Goal: Task Accomplishment & Management: Use online tool/utility

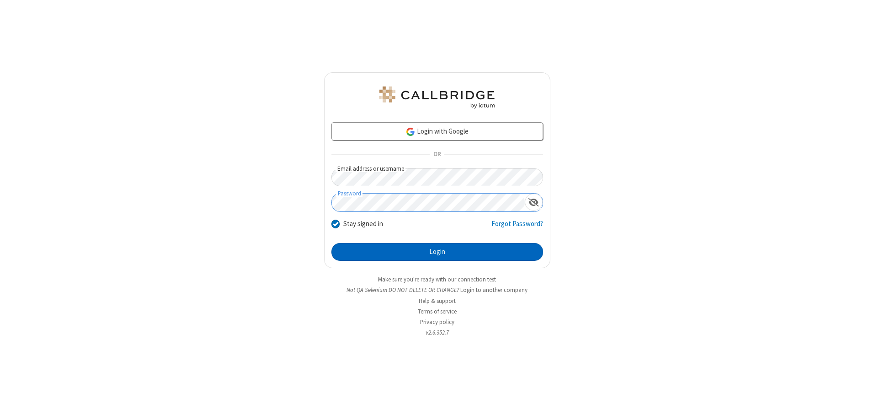
click at [437, 251] on button "Login" at bounding box center [437, 252] width 212 height 18
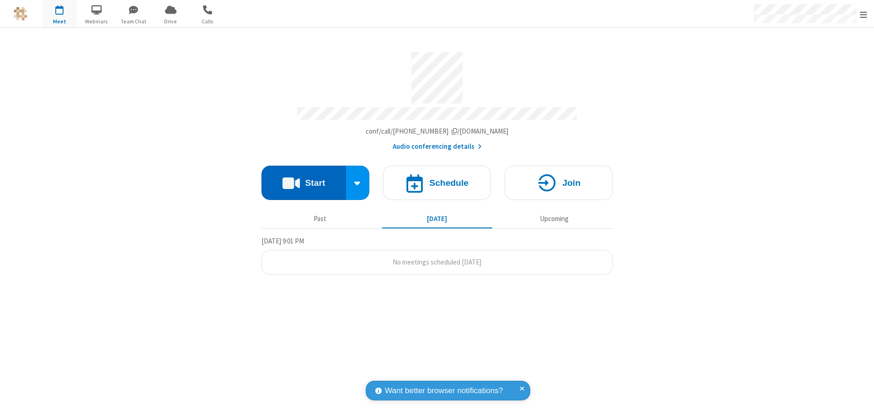
click at [304, 179] on button "Start" at bounding box center [303, 182] width 85 height 34
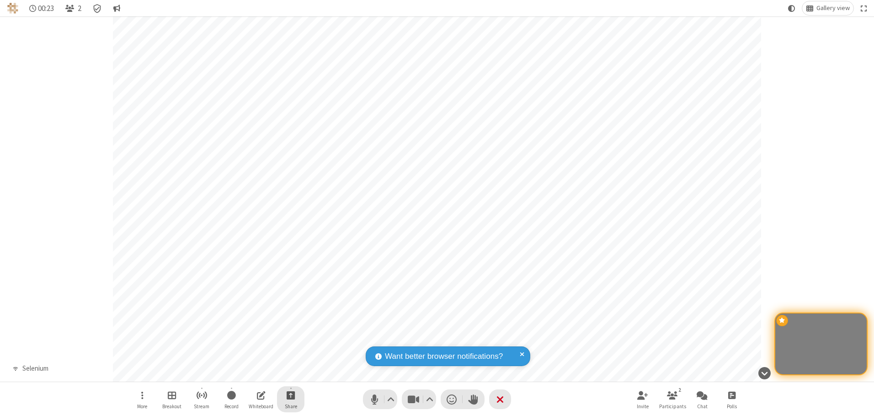
click at [291, 395] on span "Start sharing" at bounding box center [291, 394] width 9 height 11
click at [254, 373] on span "Share my screen" at bounding box center [254, 373] width 11 height 8
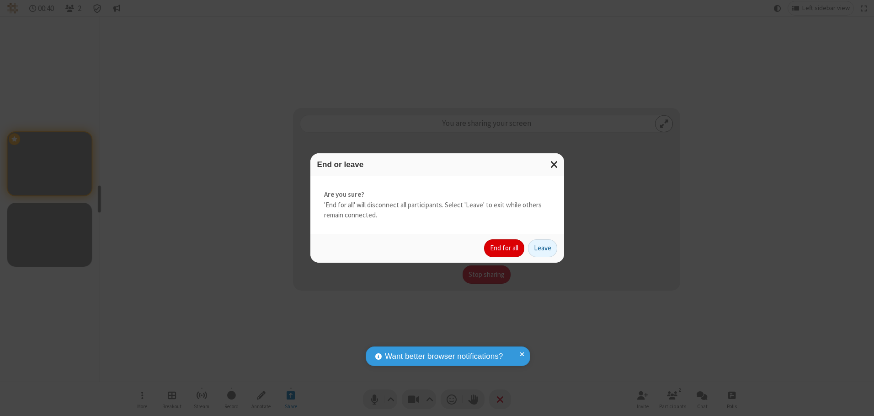
click at [505, 248] on button "End for all" at bounding box center [504, 248] width 40 height 18
